Goal: Information Seeking & Learning: Check status

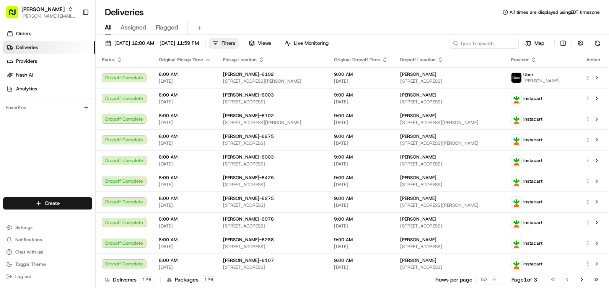
click at [239, 43] on button "Filters" at bounding box center [224, 43] width 30 height 11
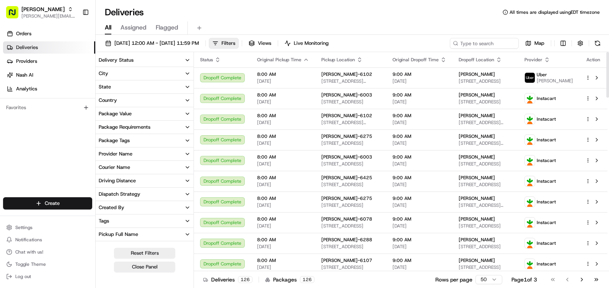
click at [173, 60] on button "Delivery Status" at bounding box center [145, 60] width 98 height 13
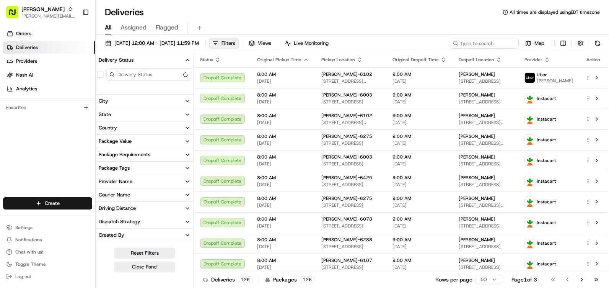
click at [173, 60] on button "Delivery Status" at bounding box center [145, 60] width 98 height 13
click at [61, 47] on link "Deliveries" at bounding box center [49, 47] width 92 height 12
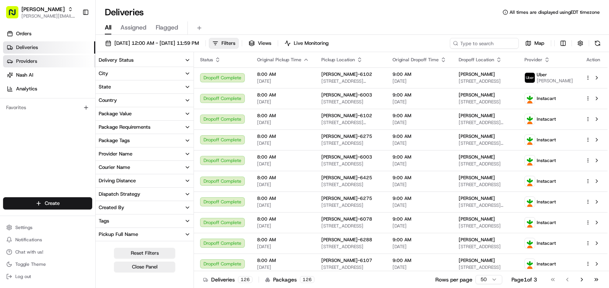
click at [42, 57] on link "Providers" at bounding box center [49, 61] width 92 height 12
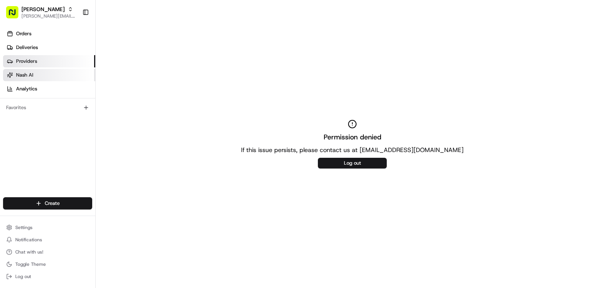
click at [38, 76] on link "Nash AI" at bounding box center [49, 75] width 92 height 12
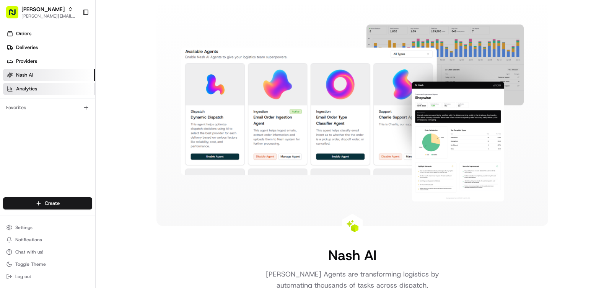
click at [39, 89] on link "Analytics" at bounding box center [49, 89] width 92 height 12
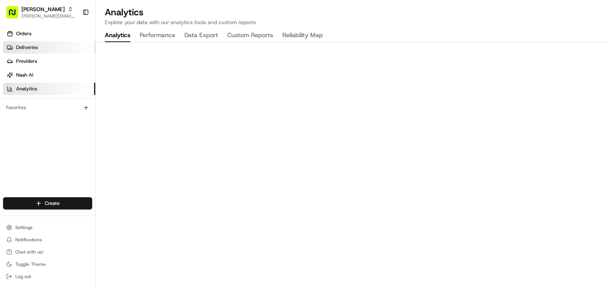
click at [27, 46] on span "Deliveries" at bounding box center [27, 47] width 22 height 7
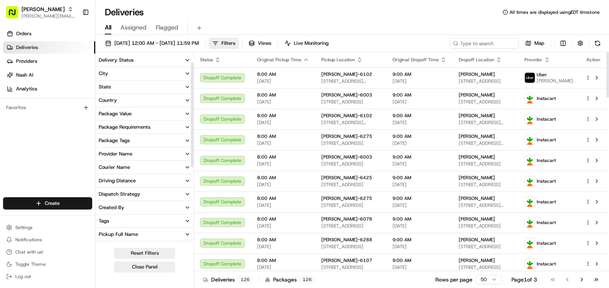
scroll to position [156, 0]
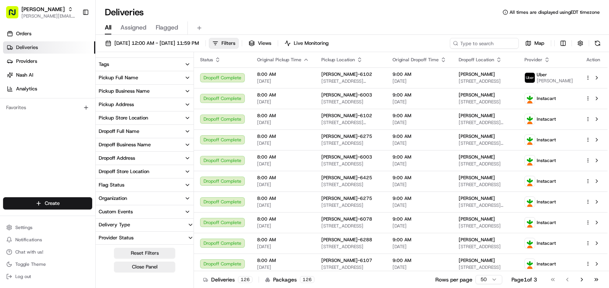
click at [140, 172] on div "Dropoff Store Location" at bounding box center [124, 171] width 50 height 7
click at [150, 176] on button "Dropoff Store Location" at bounding box center [145, 171] width 98 height 13
click at [144, 113] on button "Pickup Store Location" at bounding box center [145, 117] width 98 height 13
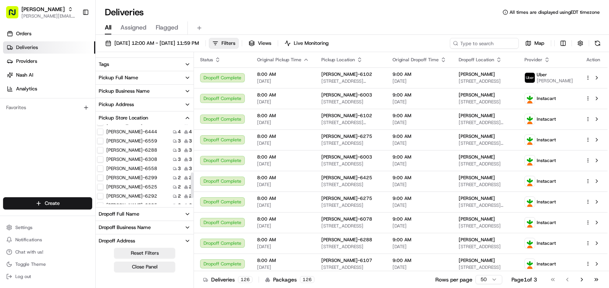
scroll to position [153, 0]
click at [102, 164] on button "[PERSON_NAME]-6292" at bounding box center [100, 166] width 6 height 6
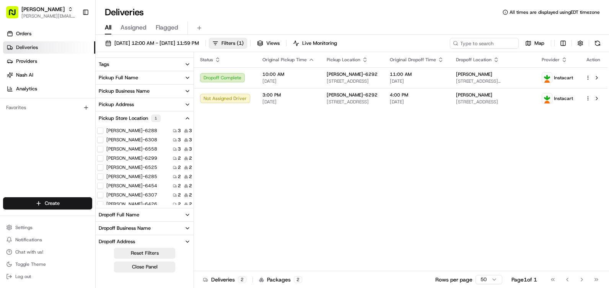
click at [185, 114] on button "Pickup Store Location 1" at bounding box center [145, 118] width 98 height 14
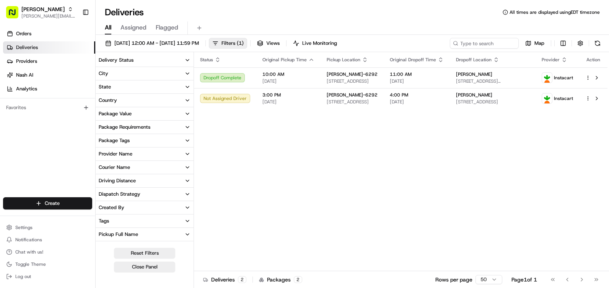
scroll to position [157, 0]
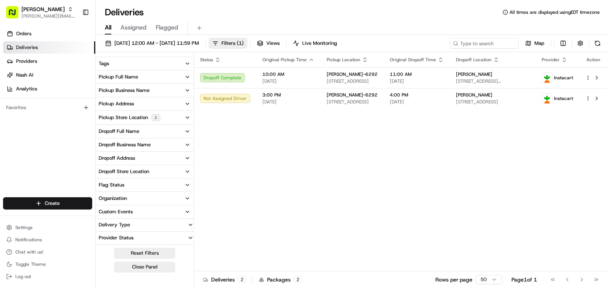
click at [155, 117] on div "1" at bounding box center [156, 118] width 10 height 8
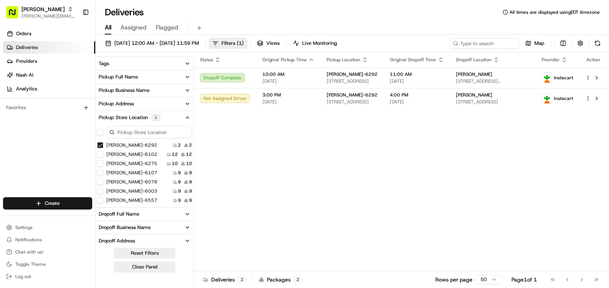
click at [102, 134] on button "button" at bounding box center [100, 132] width 6 height 6
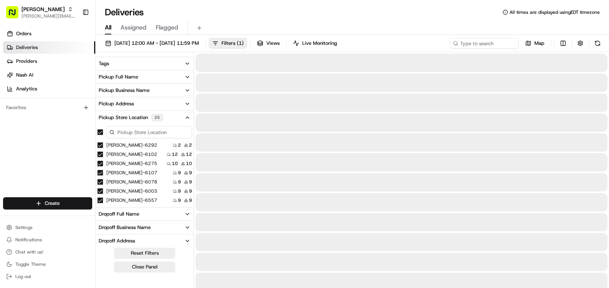
click at [175, 119] on button "Pickup Store Location 25" at bounding box center [145, 118] width 98 height 14
click at [190, 117] on icon "button" at bounding box center [187, 117] width 6 height 6
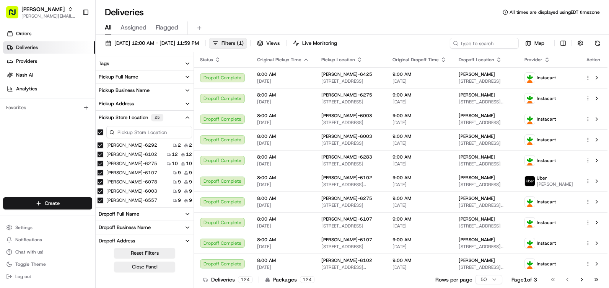
click at [188, 115] on icon "button" at bounding box center [187, 117] width 6 height 6
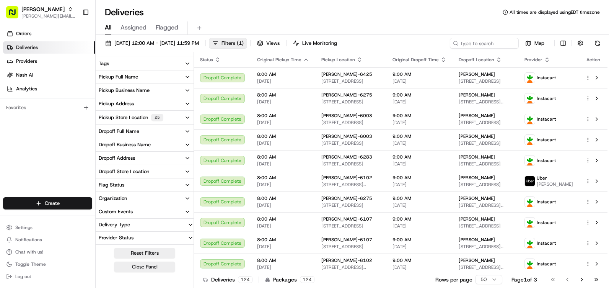
click at [187, 173] on icon "button" at bounding box center [187, 171] width 6 height 6
click at [190, 171] on button "Dropoff Store Location" at bounding box center [145, 171] width 98 height 13
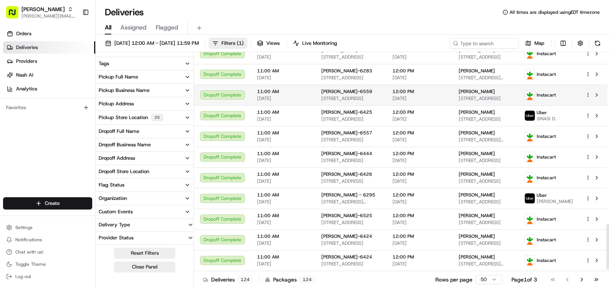
scroll to position [833, 0]
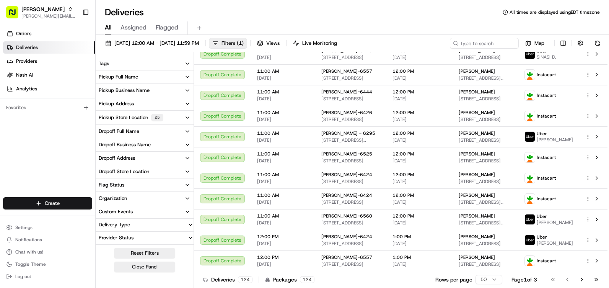
click at [178, 116] on button "Pickup Store Location 25" at bounding box center [145, 118] width 98 height 14
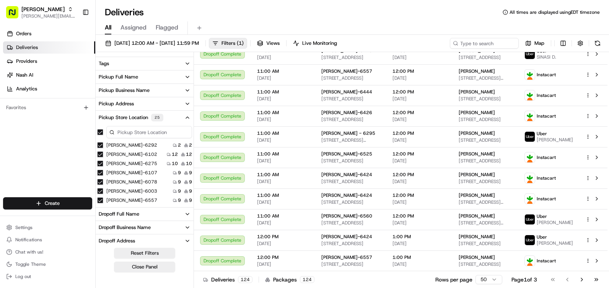
click at [102, 130] on button "button" at bounding box center [100, 132] width 6 height 6
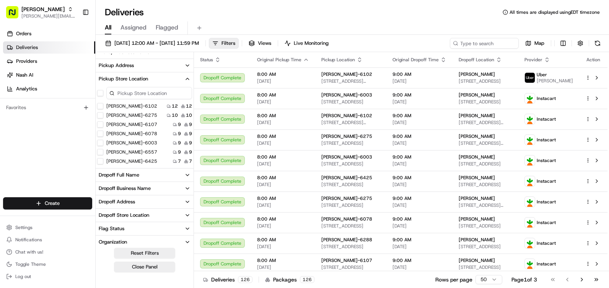
click at [156, 94] on input at bounding box center [149, 93] width 86 height 12
type input "6292"
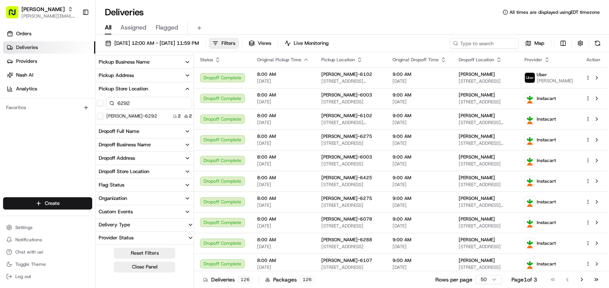
scroll to position [185, 0]
click at [99, 116] on button "[PERSON_NAME]-6292" at bounding box center [100, 116] width 6 height 6
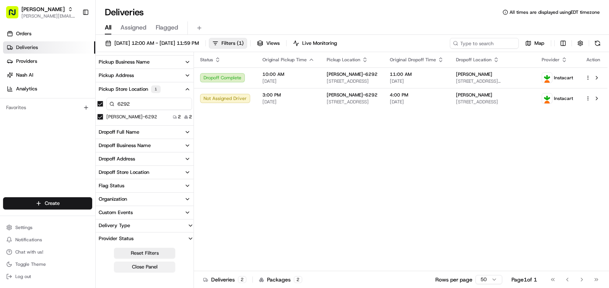
click at [155, 269] on button "Close Panel" at bounding box center [144, 266] width 61 height 11
